Goal: Communication & Community: Connect with others

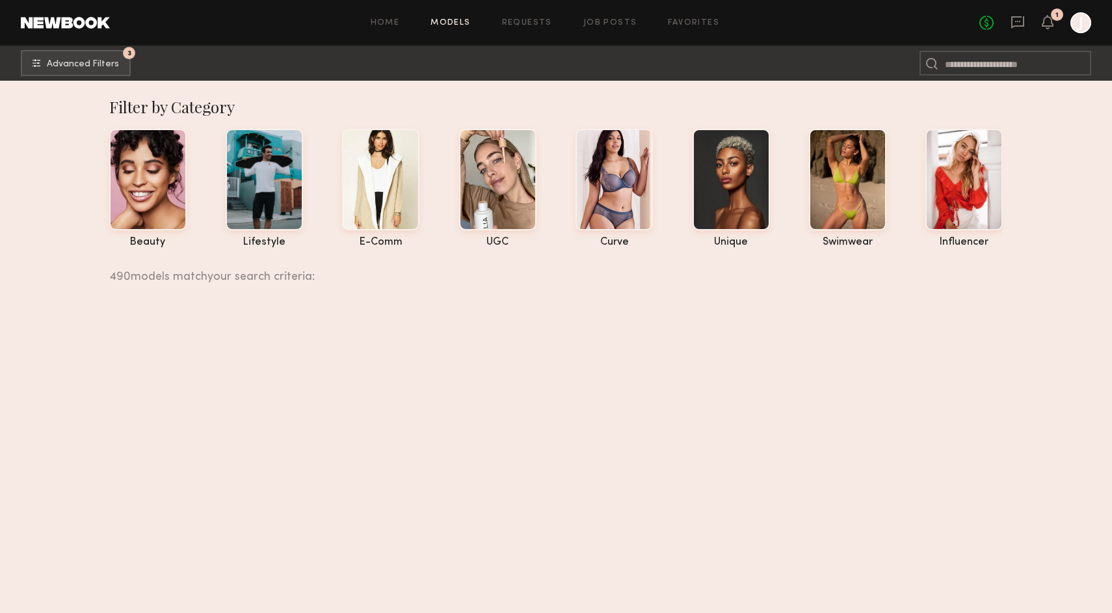
scroll to position [7563, 0]
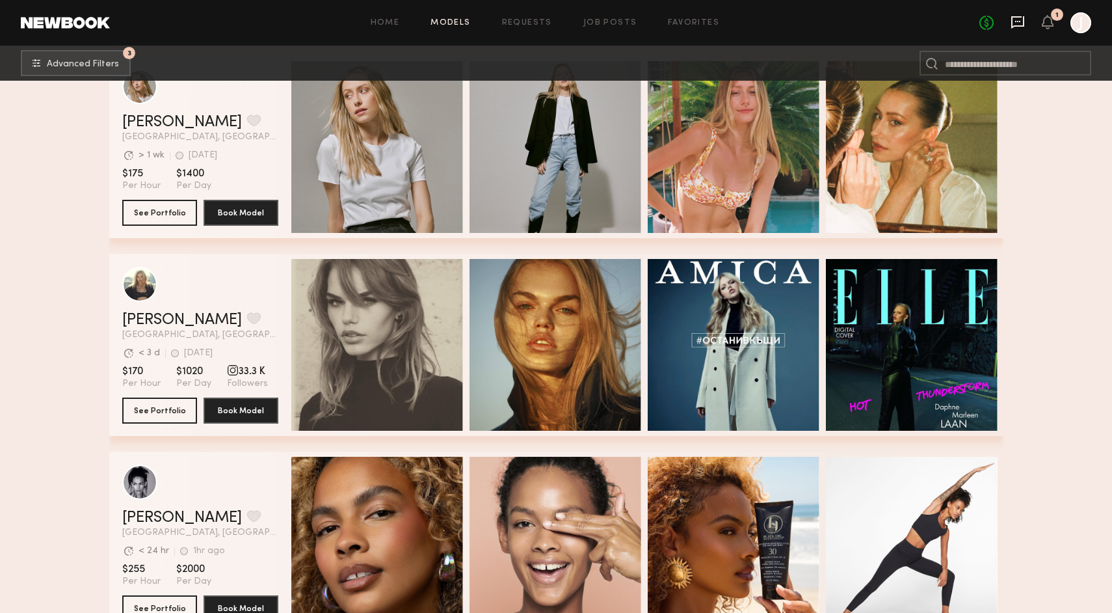
click at [1016, 29] on icon at bounding box center [1018, 22] width 14 height 14
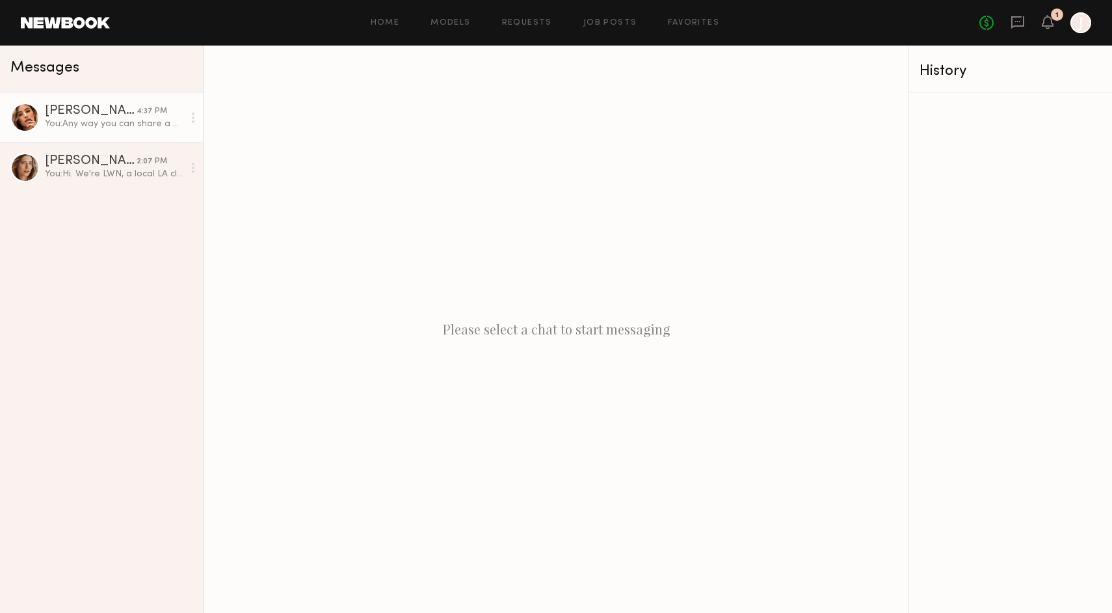
click at [100, 120] on div "You: Any way you can share a quick snap of the new hair color? Also sorry for t…" at bounding box center [114, 124] width 139 height 12
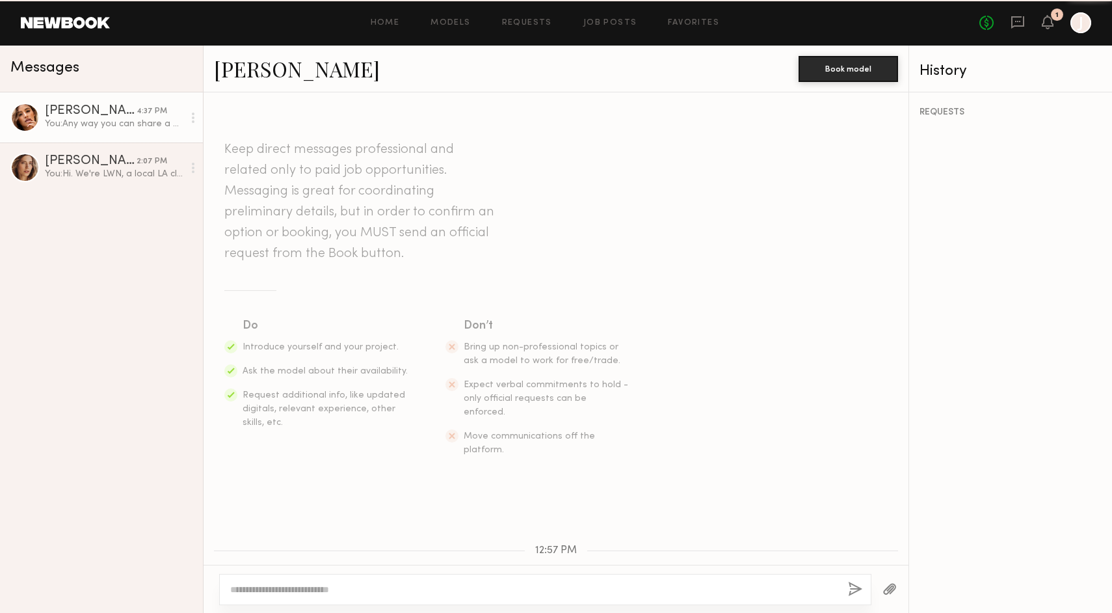
scroll to position [374, 0]
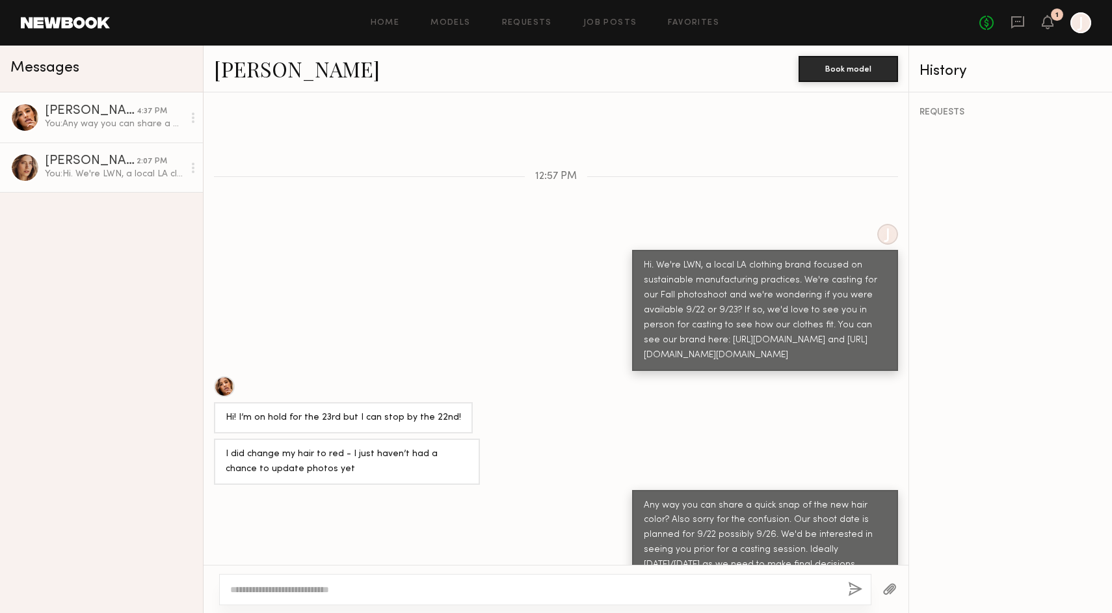
click at [100, 157] on div "[PERSON_NAME]" at bounding box center [91, 161] width 92 height 13
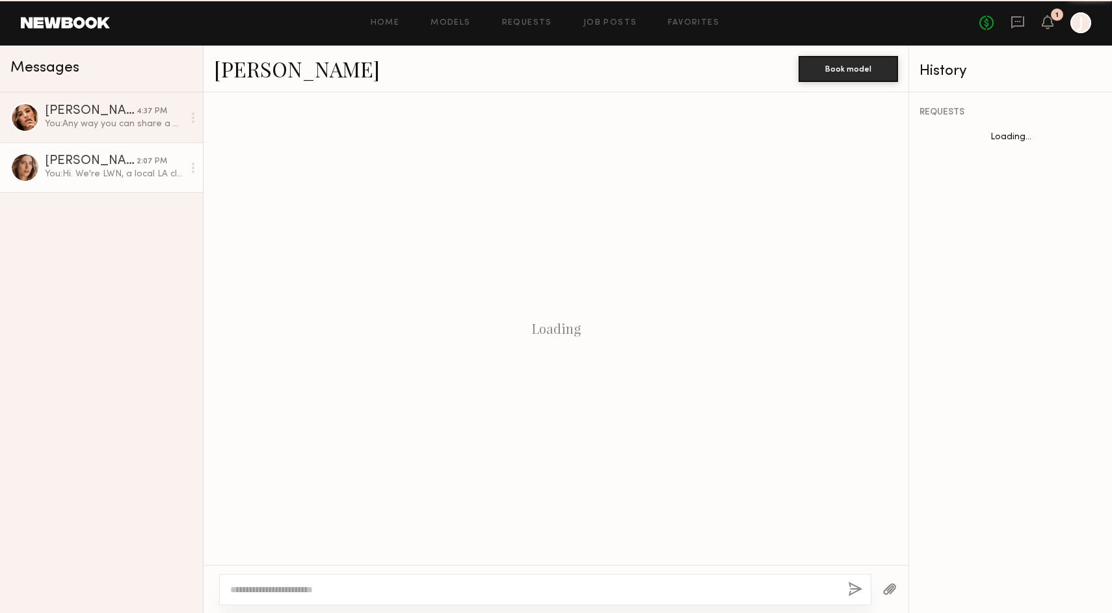
scroll to position [164, 0]
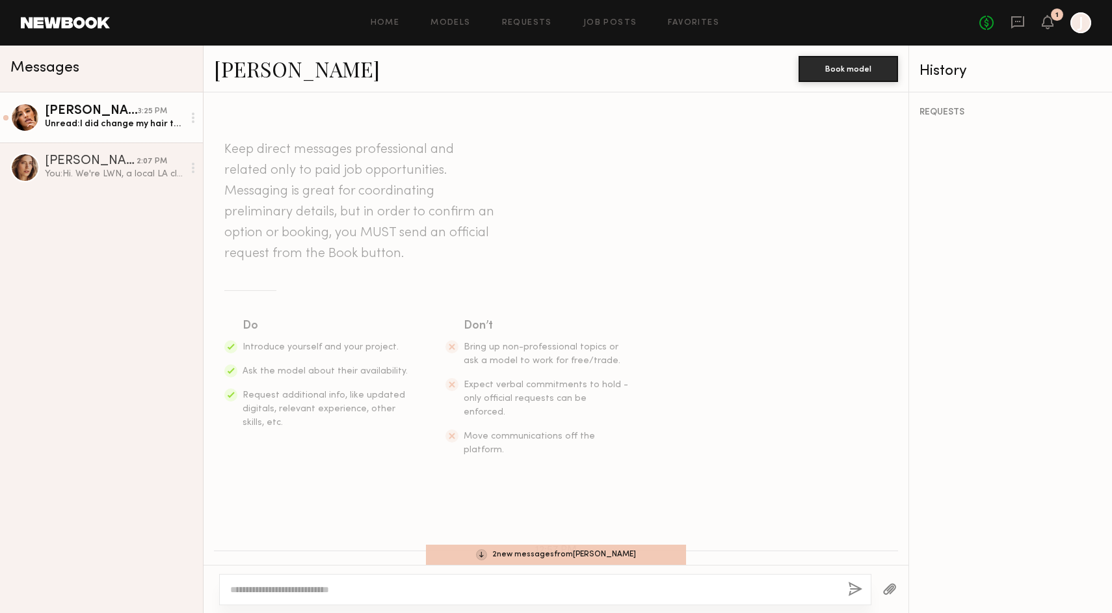
scroll to position [149, 0]
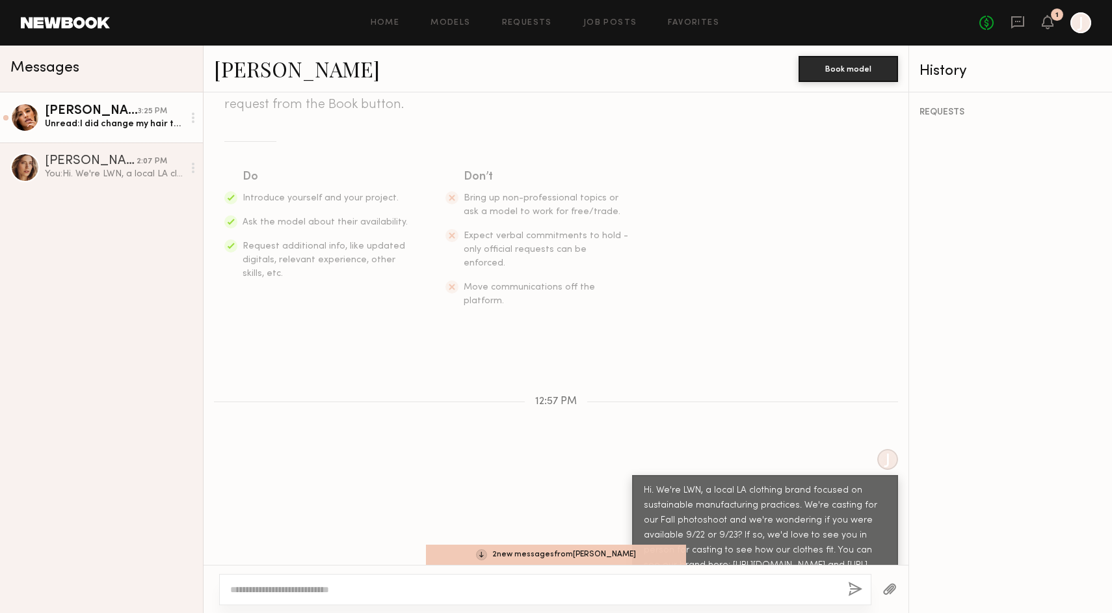
click at [80, 109] on div "[PERSON_NAME]" at bounding box center [91, 111] width 93 height 13
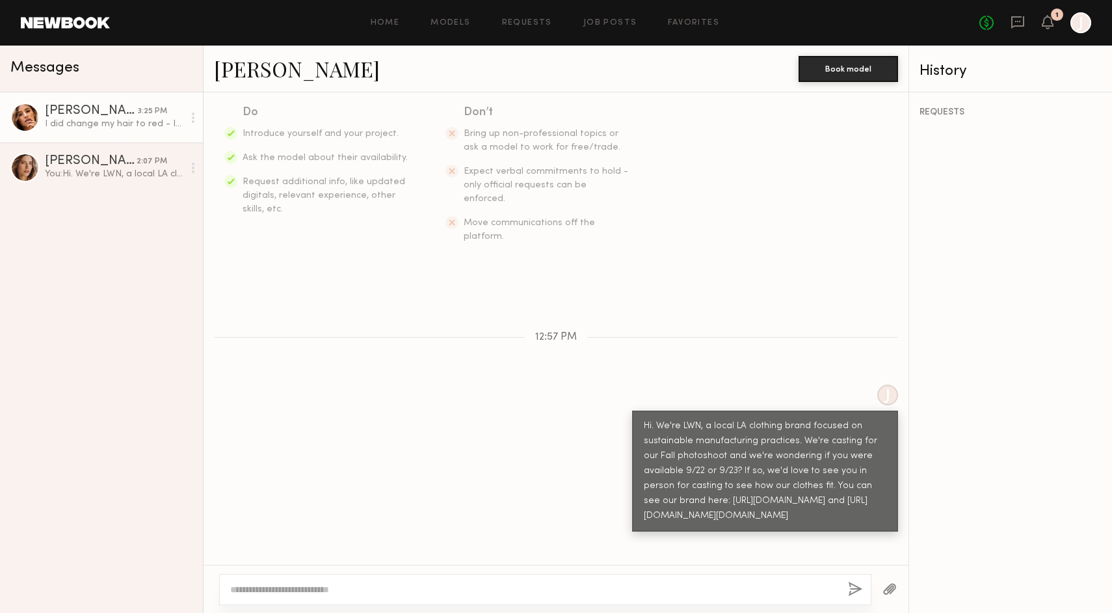
scroll to position [377, 0]
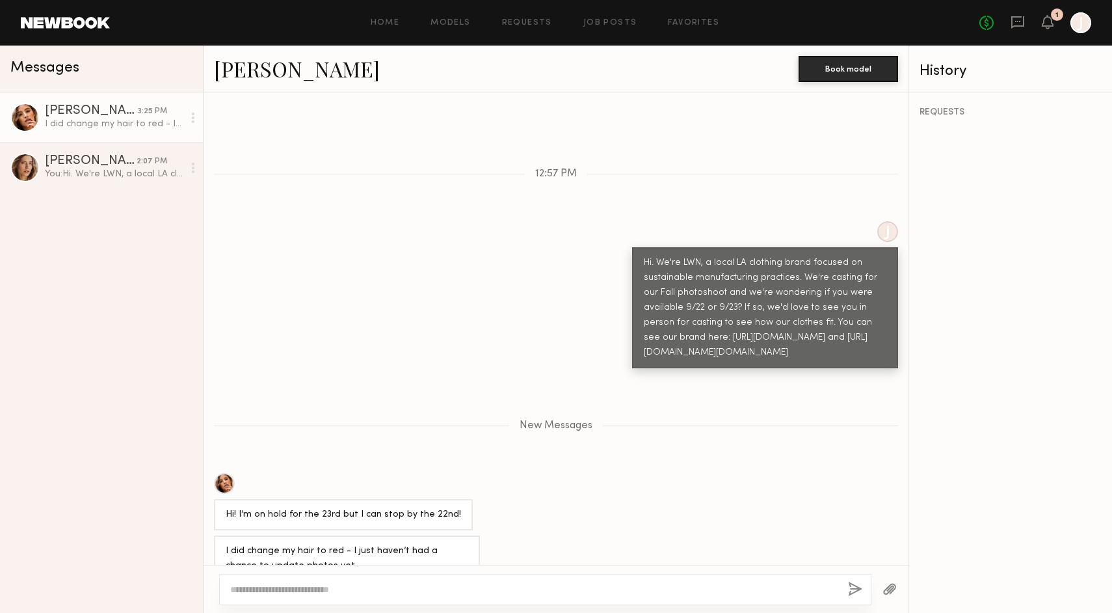
click at [83, 108] on div "[PERSON_NAME]" at bounding box center [91, 111] width 93 height 13
click at [447, 18] on div "Home Models Requests Job Posts Favorites Sign Out No fees up to $5,000 1 J" at bounding box center [600, 22] width 981 height 21
click at [451, 23] on link "Models" at bounding box center [451, 23] width 40 height 8
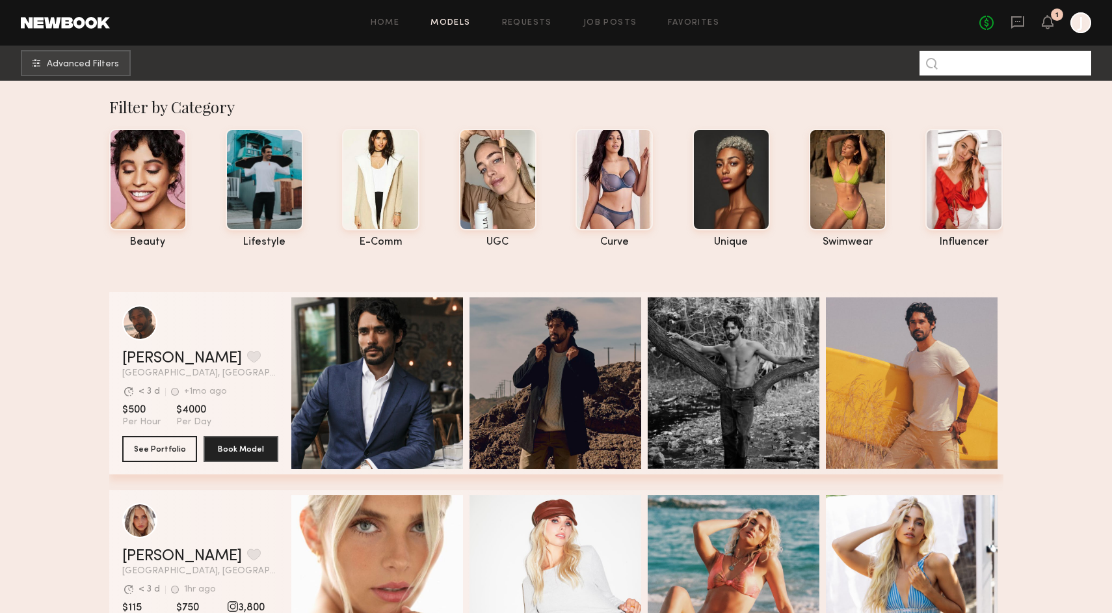
click at [982, 62] on input at bounding box center [1006, 63] width 172 height 25
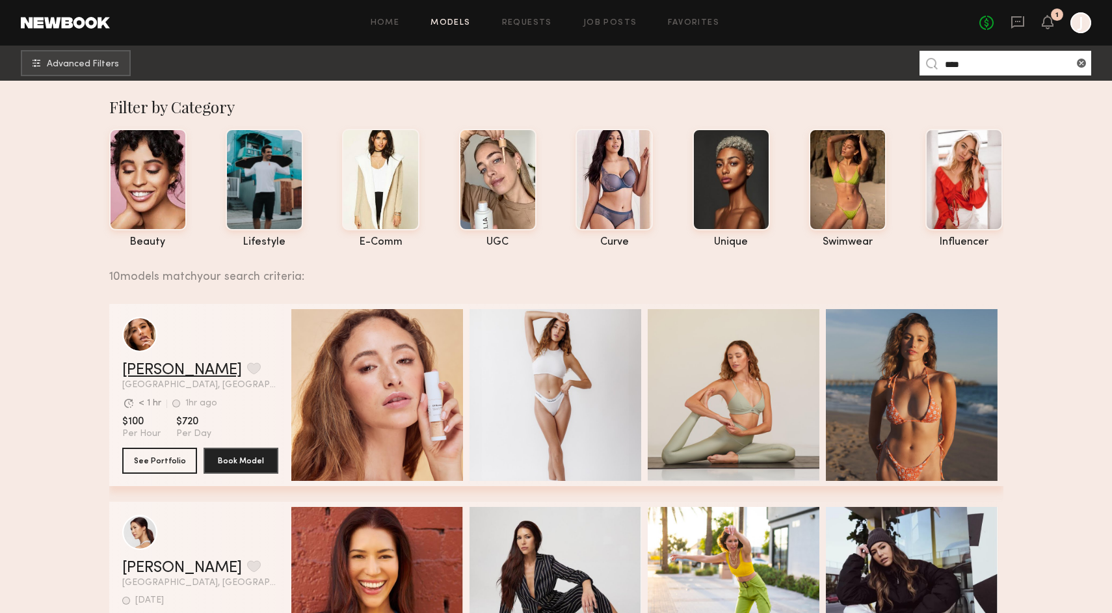
type input "****"
click at [135, 374] on link "[PERSON_NAME]" at bounding box center [182, 370] width 120 height 16
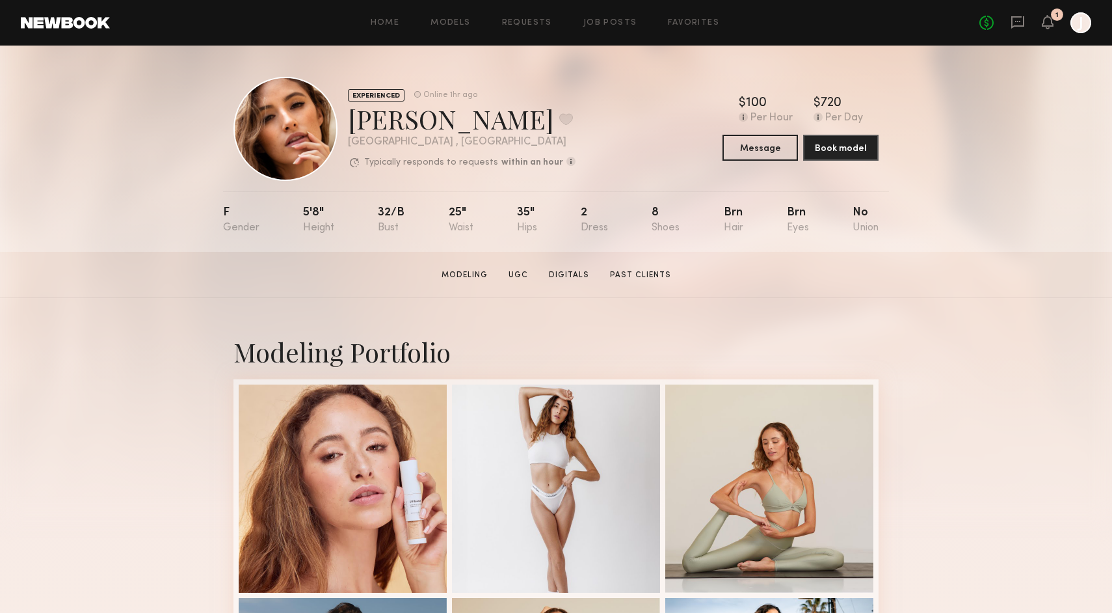
click at [386, 130] on div "[PERSON_NAME] Favorite" at bounding box center [462, 118] width 228 height 34
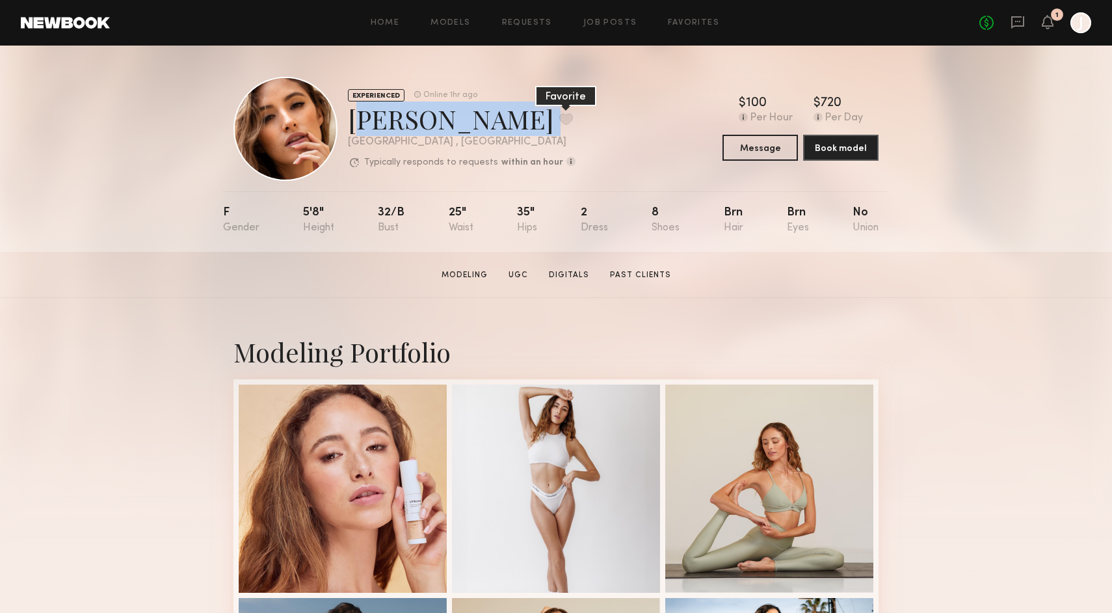
drag, startPoint x: 350, startPoint y: 123, endPoint x: 500, endPoint y: 119, distance: 150.3
click at [500, 119] on div "[PERSON_NAME] Favorite" at bounding box center [462, 118] width 228 height 34
copy div "[PERSON_NAME] Favorite"
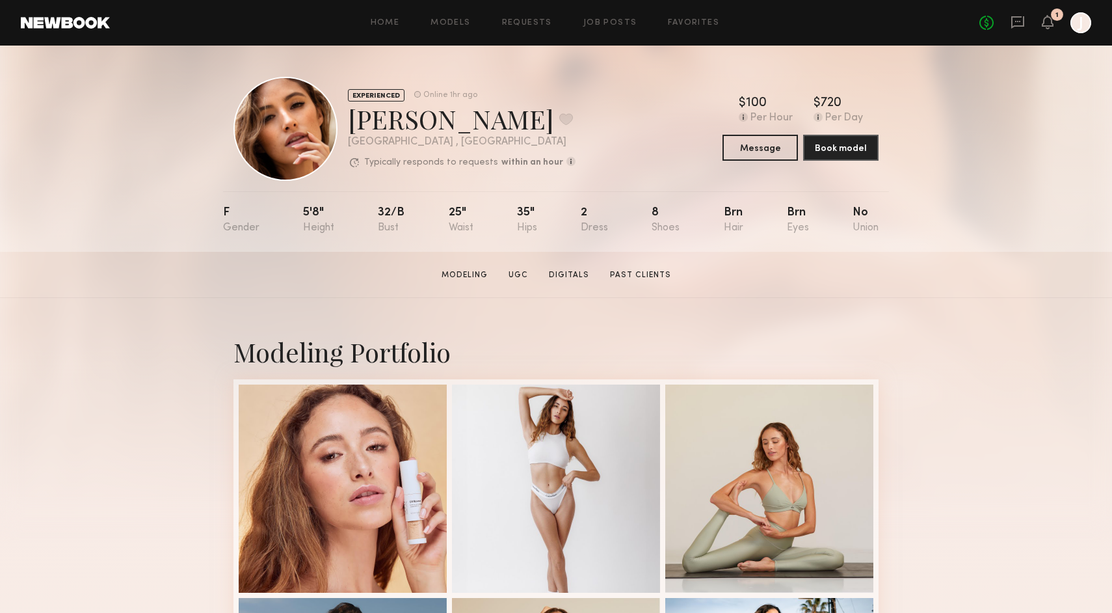
click at [1017, 9] on header "Home Models Requests Job Posts Favorites Sign Out No fees up to $5,000 1 J" at bounding box center [556, 23] width 1112 height 46
click at [1017, 23] on icon at bounding box center [1018, 22] width 14 height 14
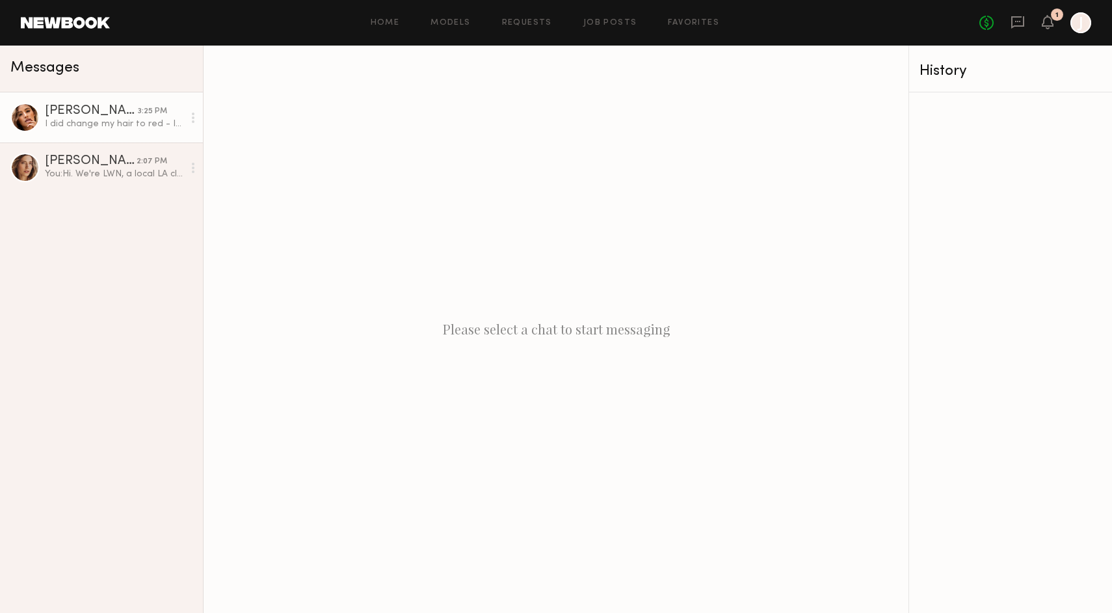
click at [68, 113] on div "[PERSON_NAME]" at bounding box center [91, 111] width 93 height 13
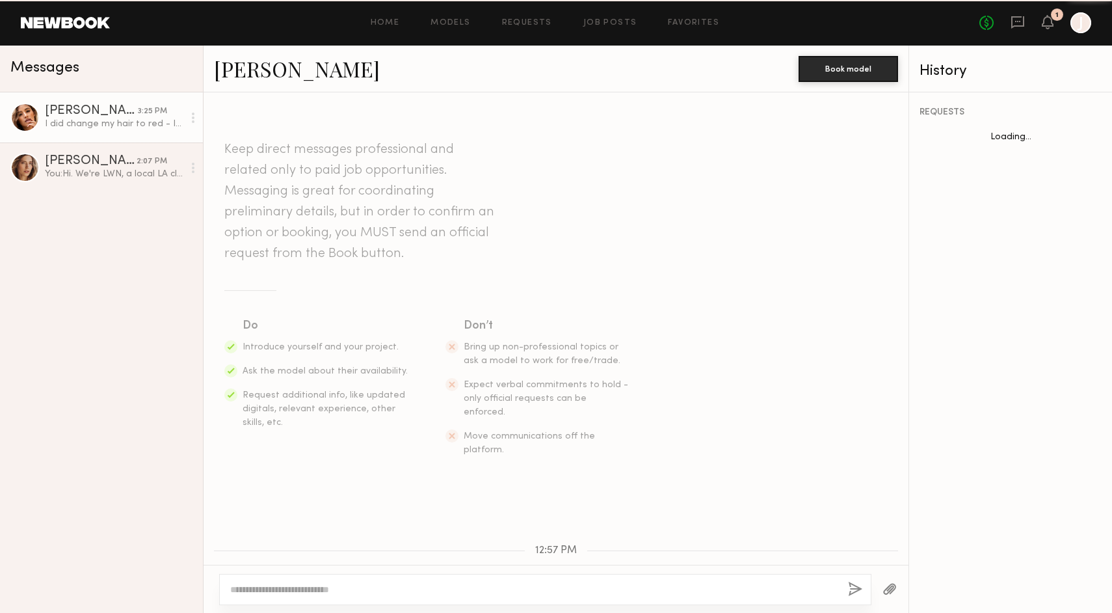
scroll to position [263, 0]
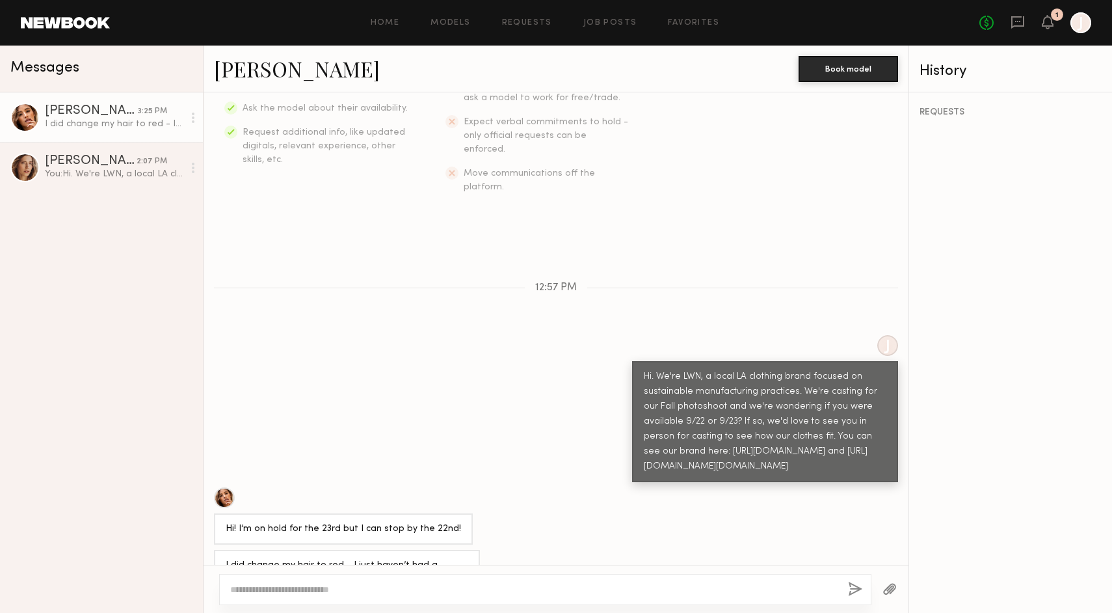
drag, startPoint x: 382, startPoint y: 587, endPoint x: 382, endPoint y: 579, distance: 7.2
click at [382, 586] on textarea at bounding box center [533, 589] width 607 height 13
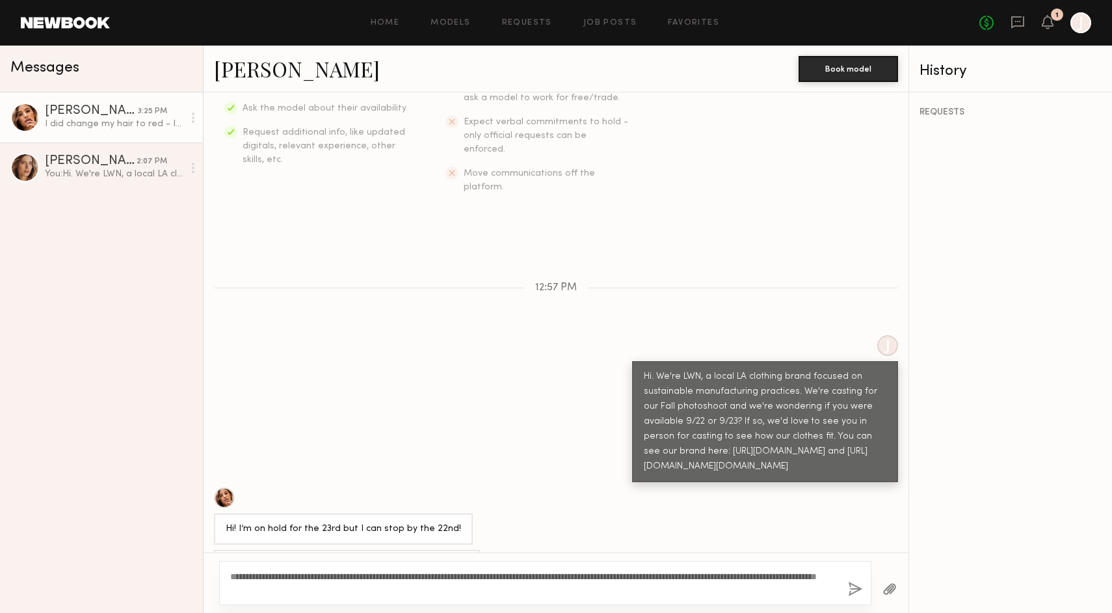
drag, startPoint x: 356, startPoint y: 591, endPoint x: 367, endPoint y: 590, distance: 10.4
click at [367, 590] on textarea "**********" at bounding box center [533, 583] width 607 height 26
click at [614, 573] on textarea "**********" at bounding box center [533, 583] width 607 height 26
click at [730, 589] on textarea "**********" at bounding box center [533, 583] width 607 height 26
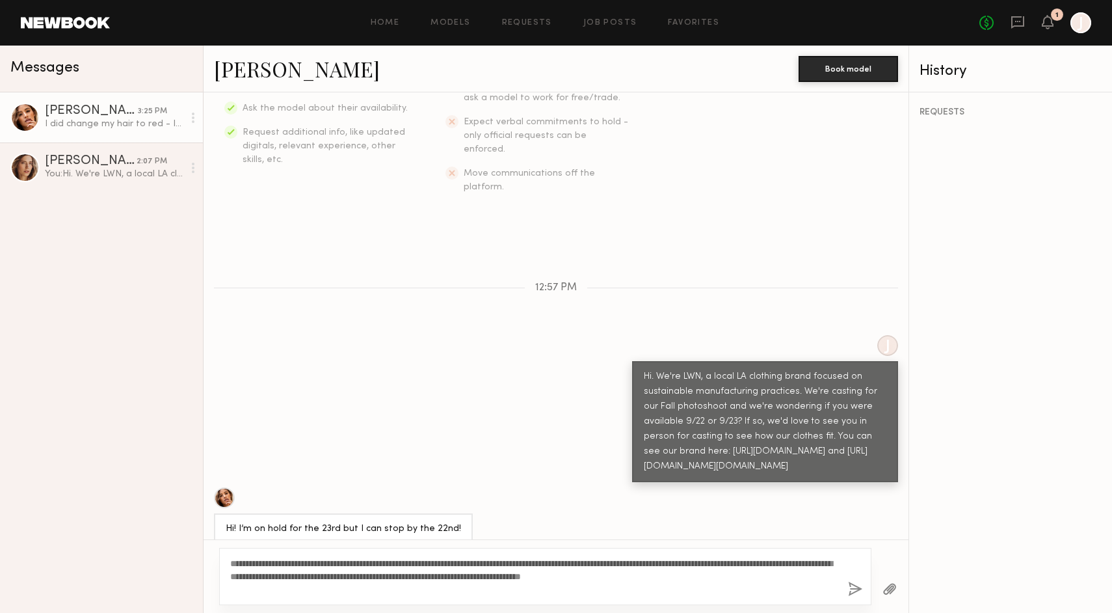
type textarea "**********"
click at [846, 595] on div "**********" at bounding box center [545, 576] width 652 height 57
click at [854, 586] on button "button" at bounding box center [855, 589] width 14 height 16
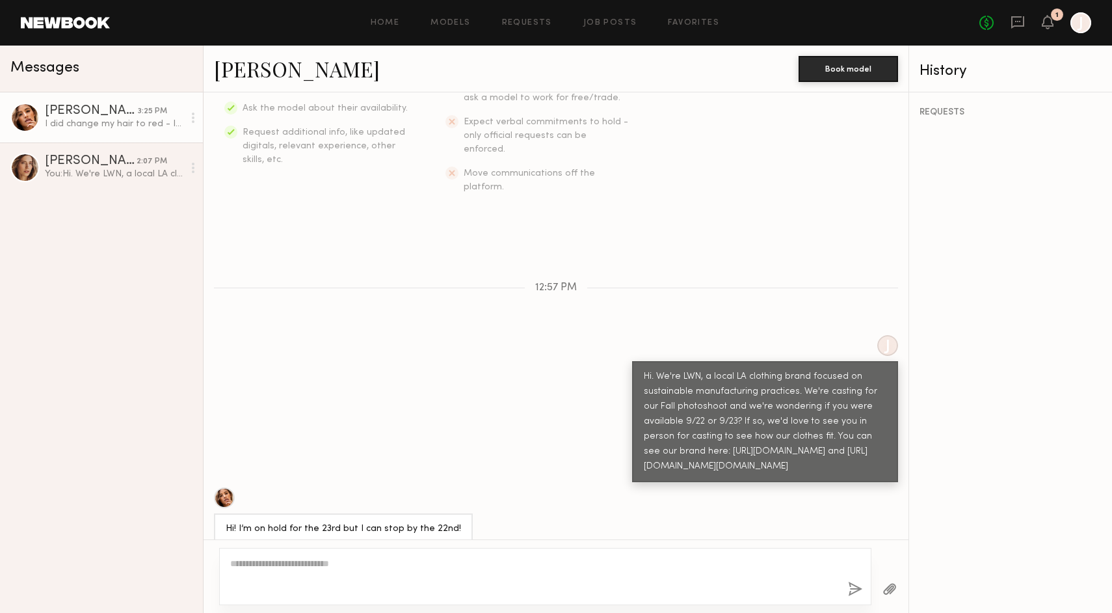
scroll to position [473, 0]
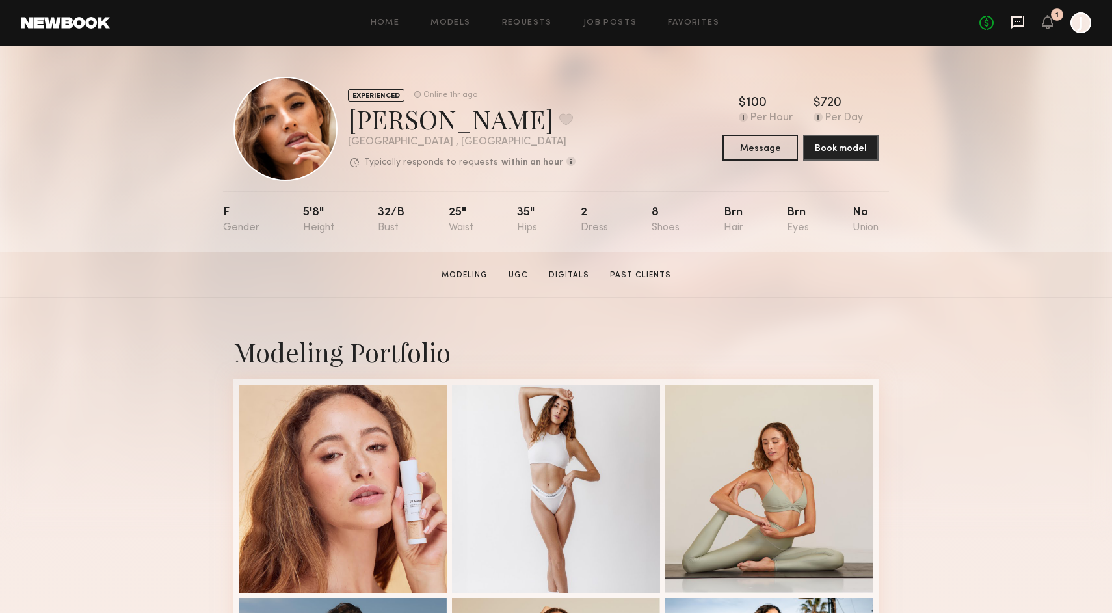
click at [1013, 23] on icon at bounding box center [1017, 22] width 13 height 12
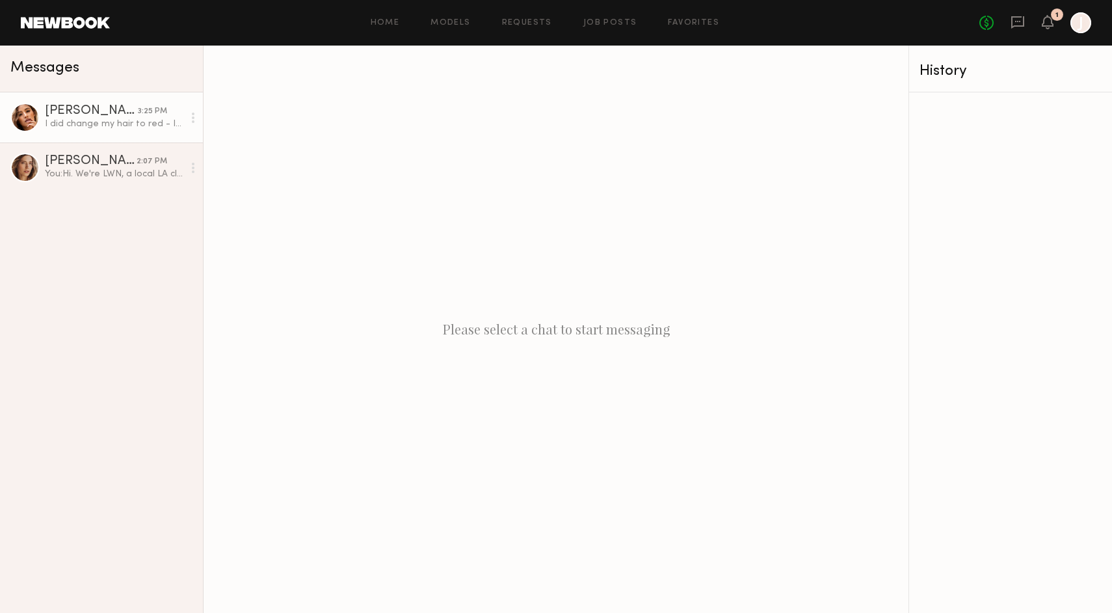
click at [85, 123] on div "I did change my hair to red - I just haven’t had a chance to update photos yet" at bounding box center [114, 124] width 139 height 12
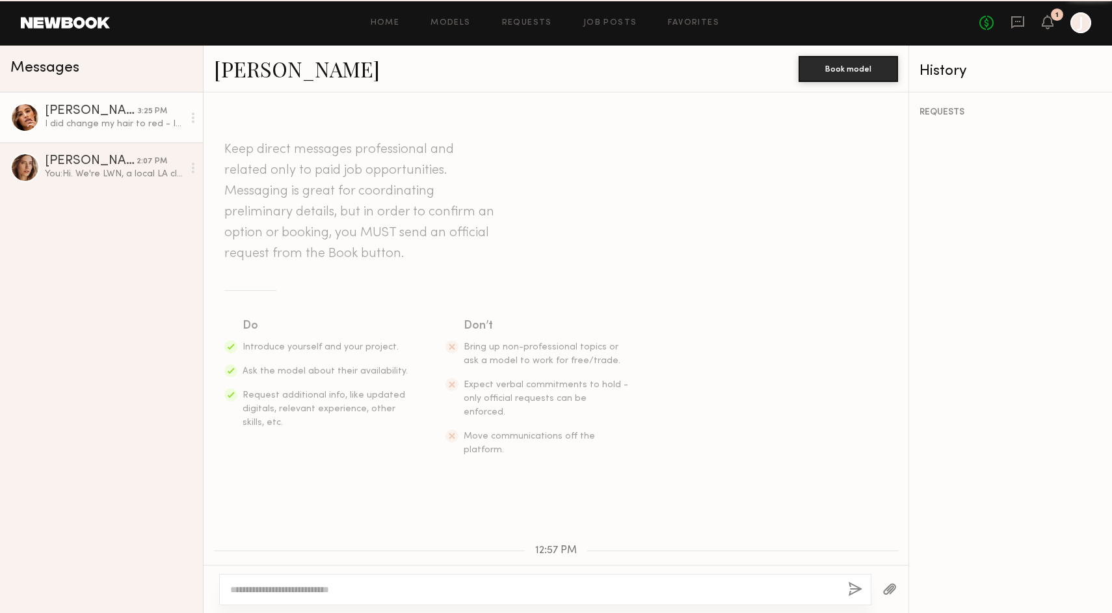
scroll to position [263, 0]
